Goal: Use online tool/utility: Utilize a website feature to perform a specific function

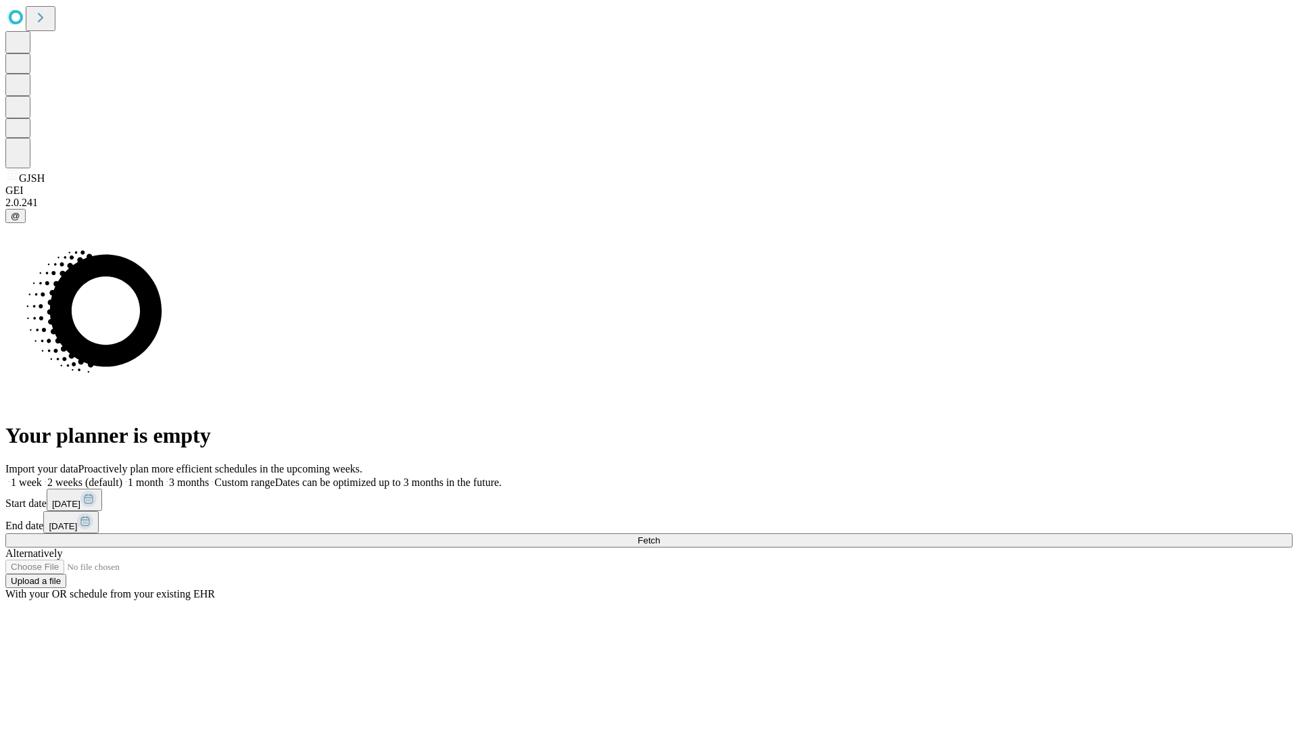
click at [660, 535] on span "Fetch" at bounding box center [649, 540] width 22 height 10
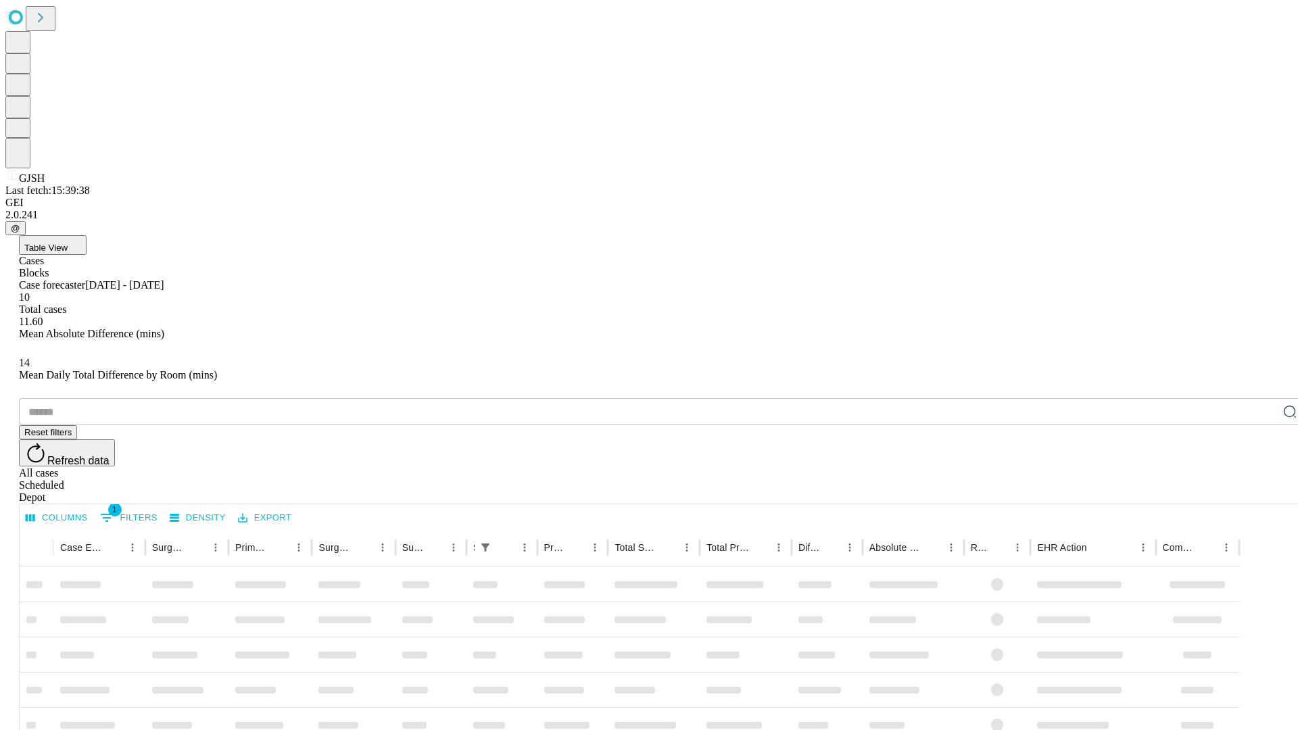
click at [68, 243] on span "Table View" at bounding box center [45, 248] width 43 height 10
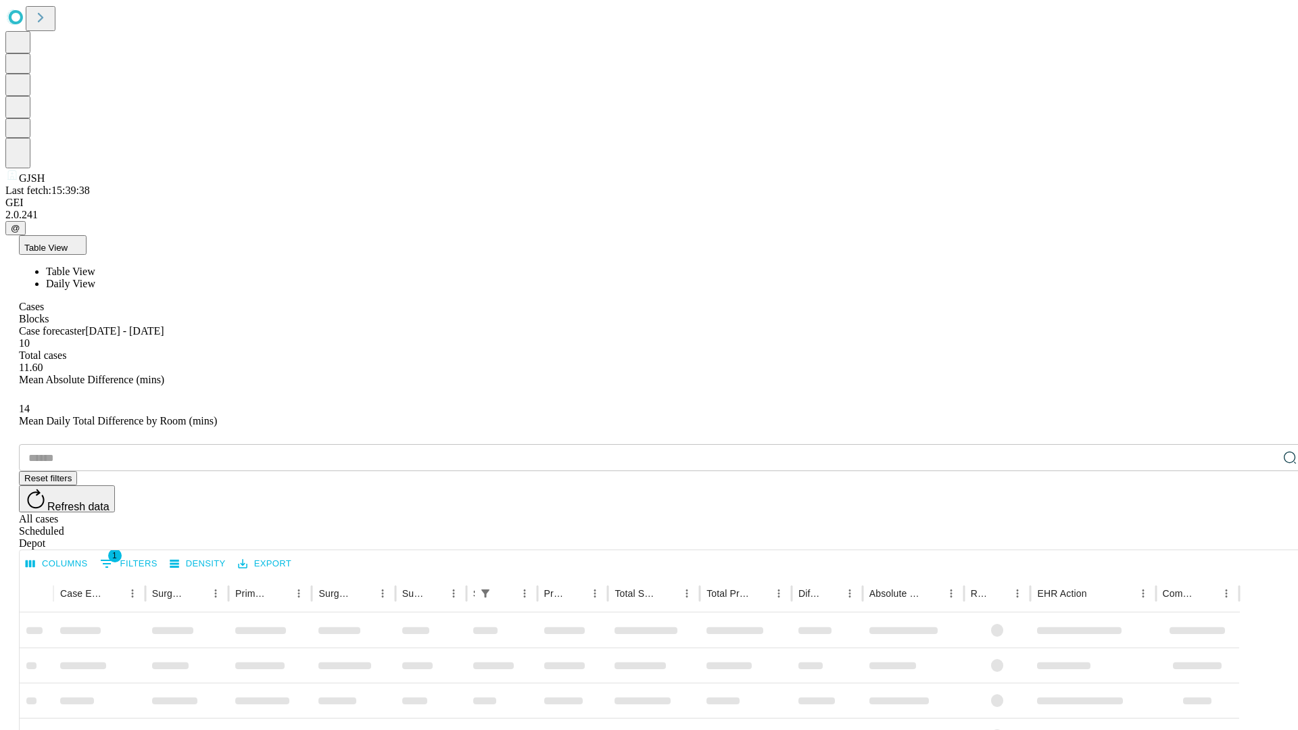
click at [95, 278] on span "Daily View" at bounding box center [70, 283] width 49 height 11
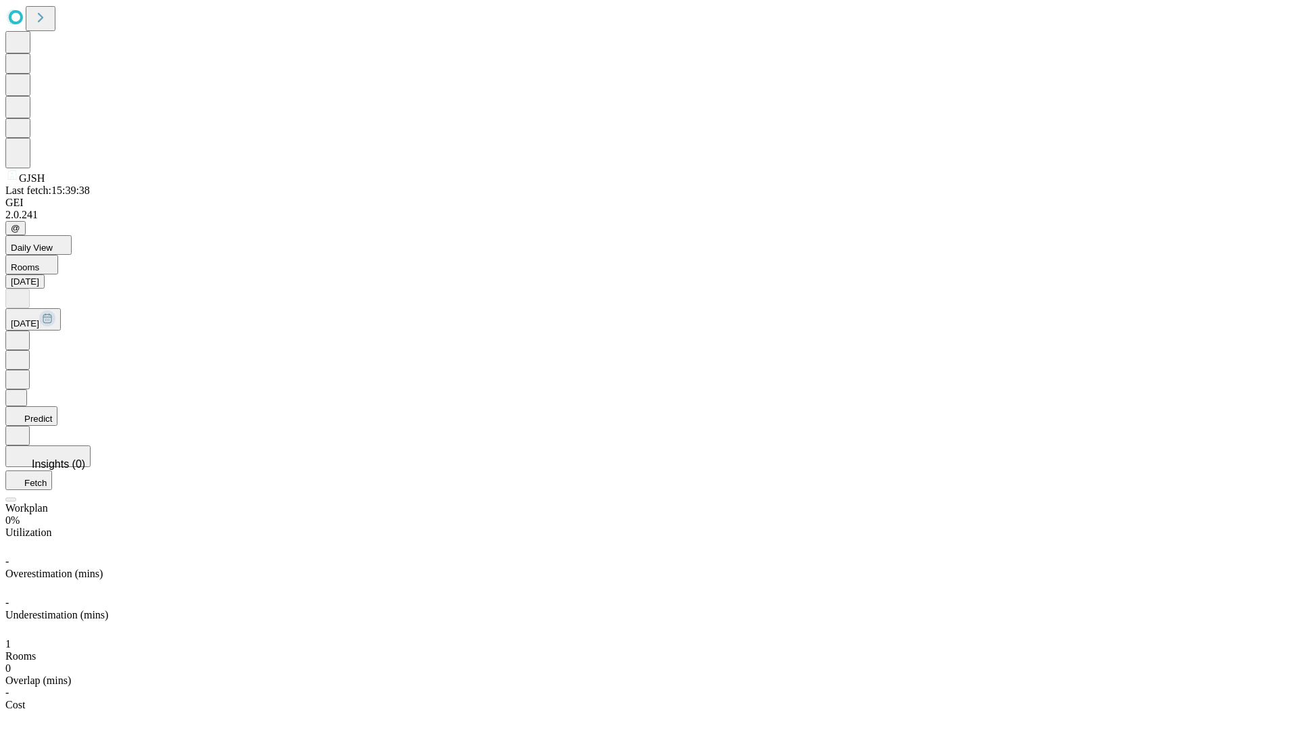
click at [57, 406] on button "Predict" at bounding box center [31, 416] width 52 height 20
